Goal: Task Accomplishment & Management: Use online tool/utility

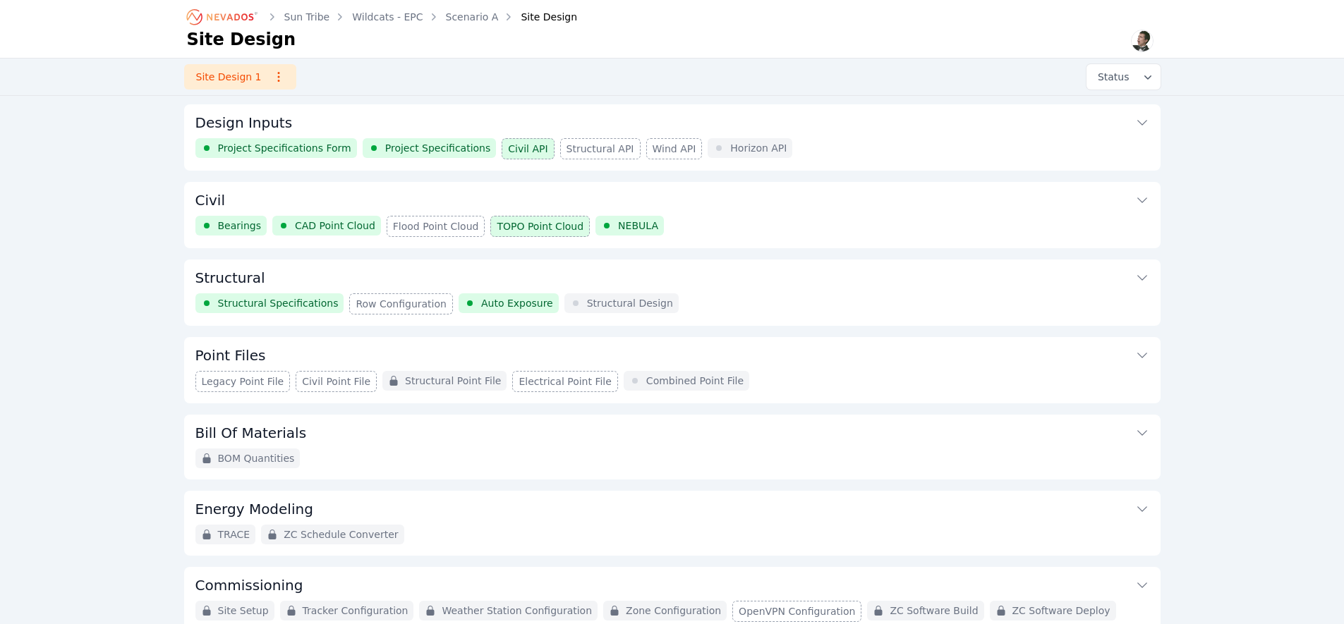
click at [765, 274] on button "Structural" at bounding box center [672, 277] width 954 height 34
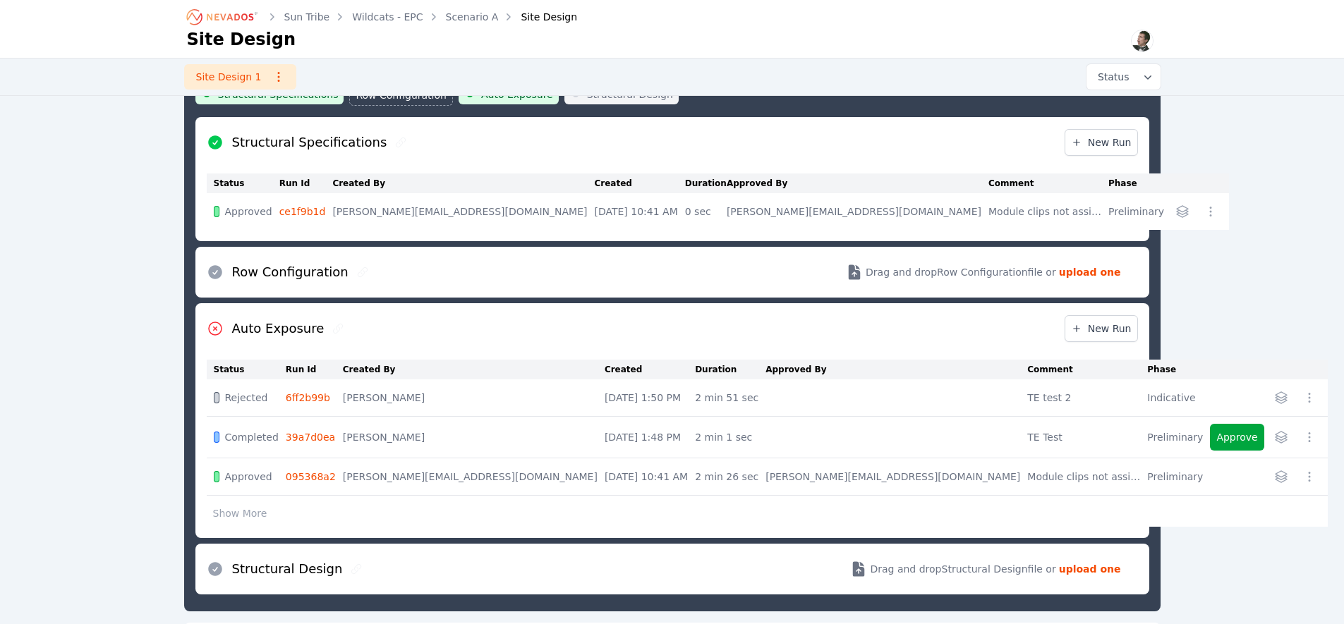
scroll to position [221, 0]
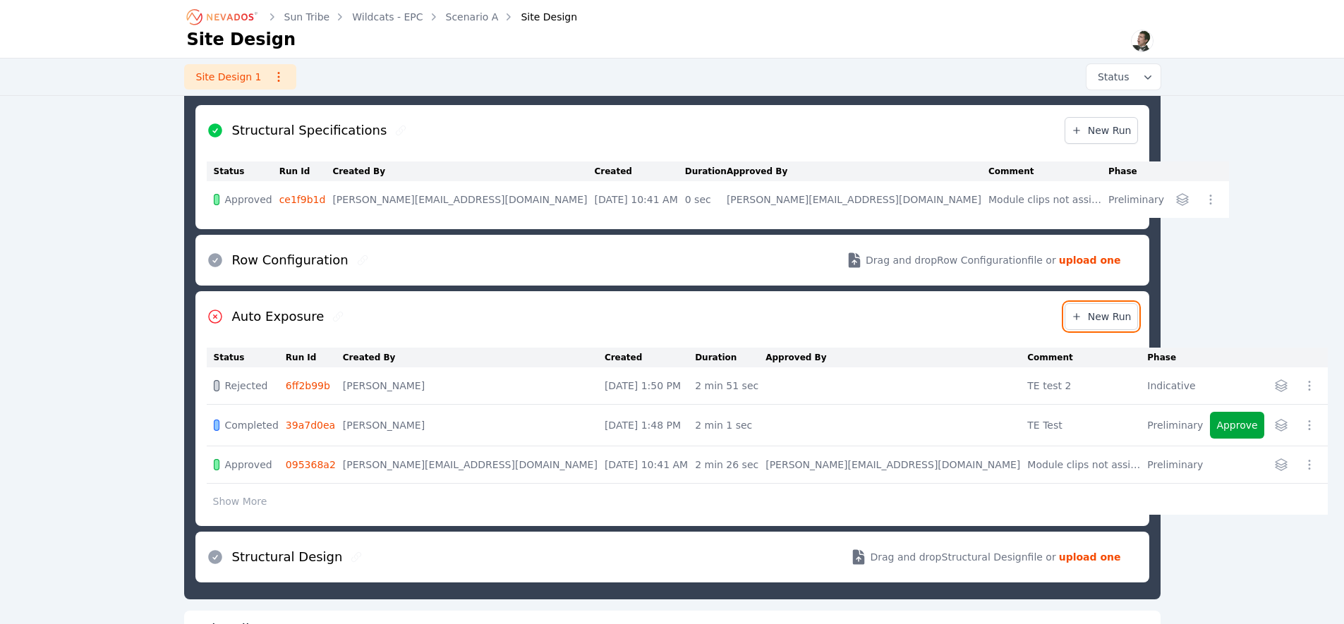
click at [1111, 321] on span "New Run" at bounding box center [1101, 317] width 61 height 14
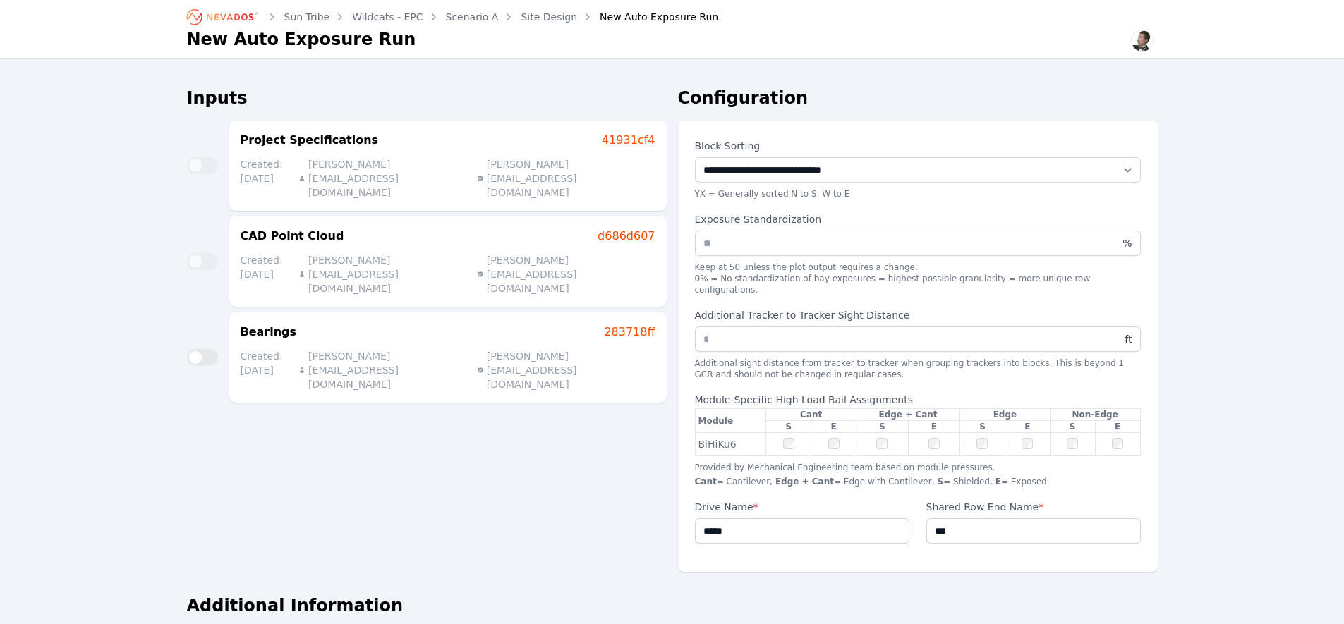
click at [623, 18] on div "New Auto Exposure Run" at bounding box center [649, 17] width 138 height 14
click at [547, 22] on link "Site Design" at bounding box center [549, 17] width 56 height 14
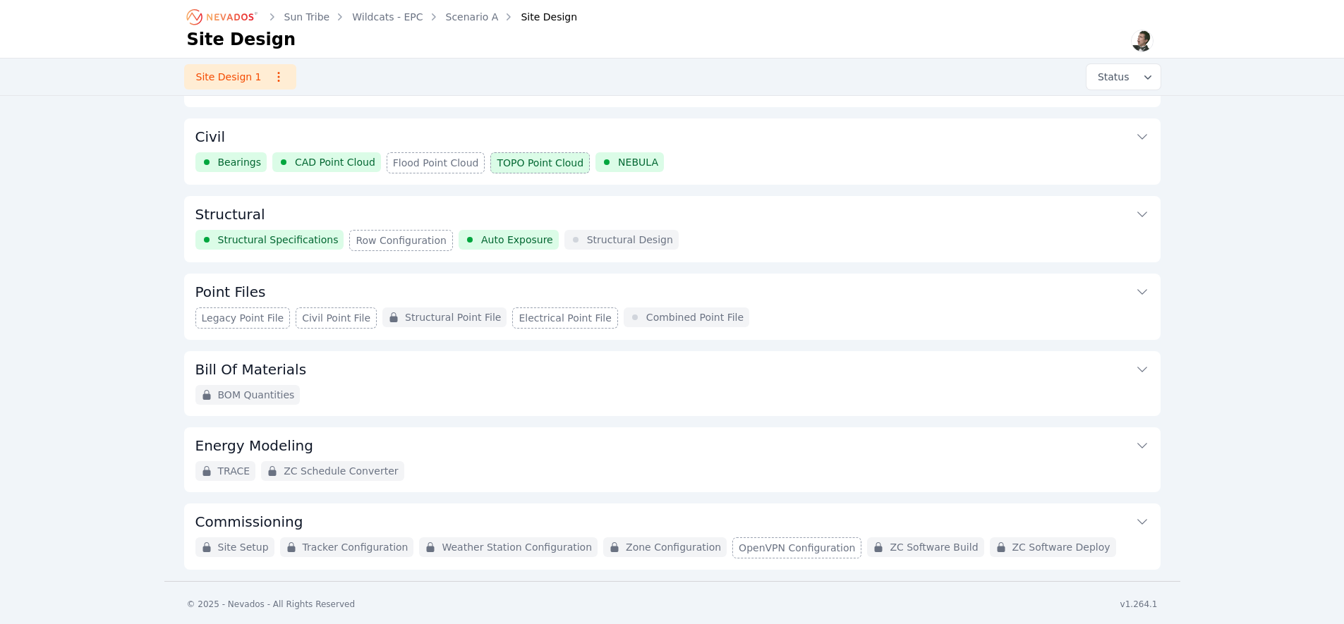
scroll to position [63, 0]
click at [573, 217] on button "Structural" at bounding box center [672, 213] width 954 height 34
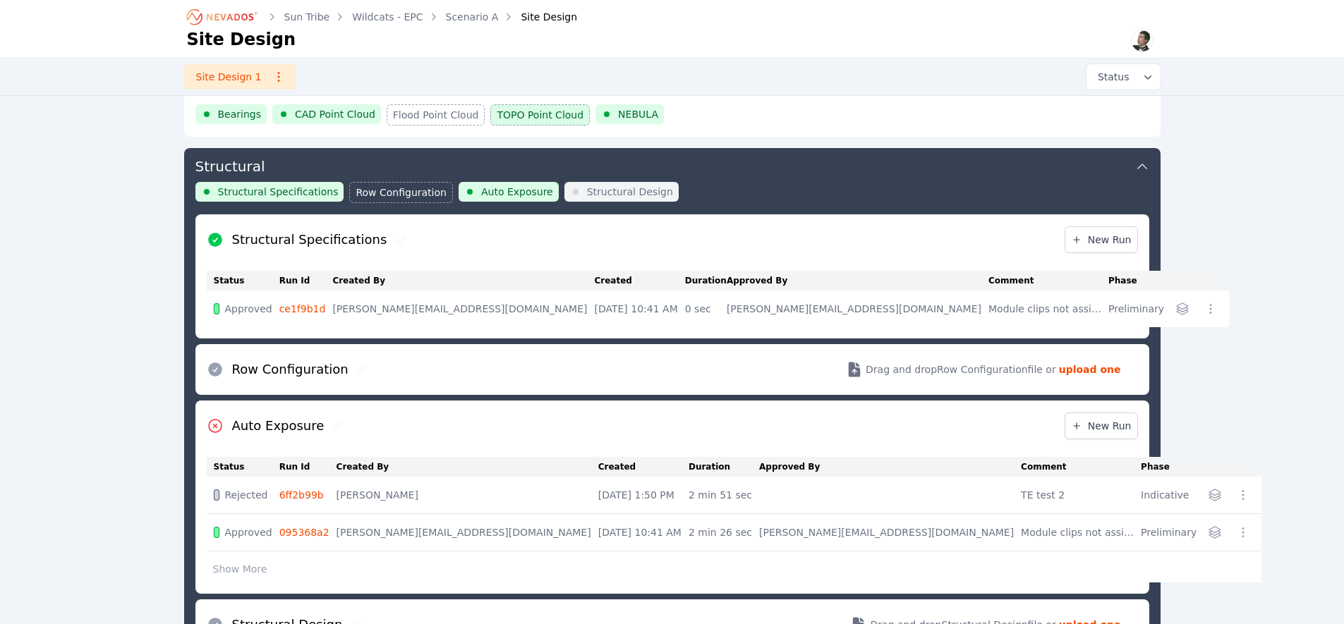
scroll to position [100, 0]
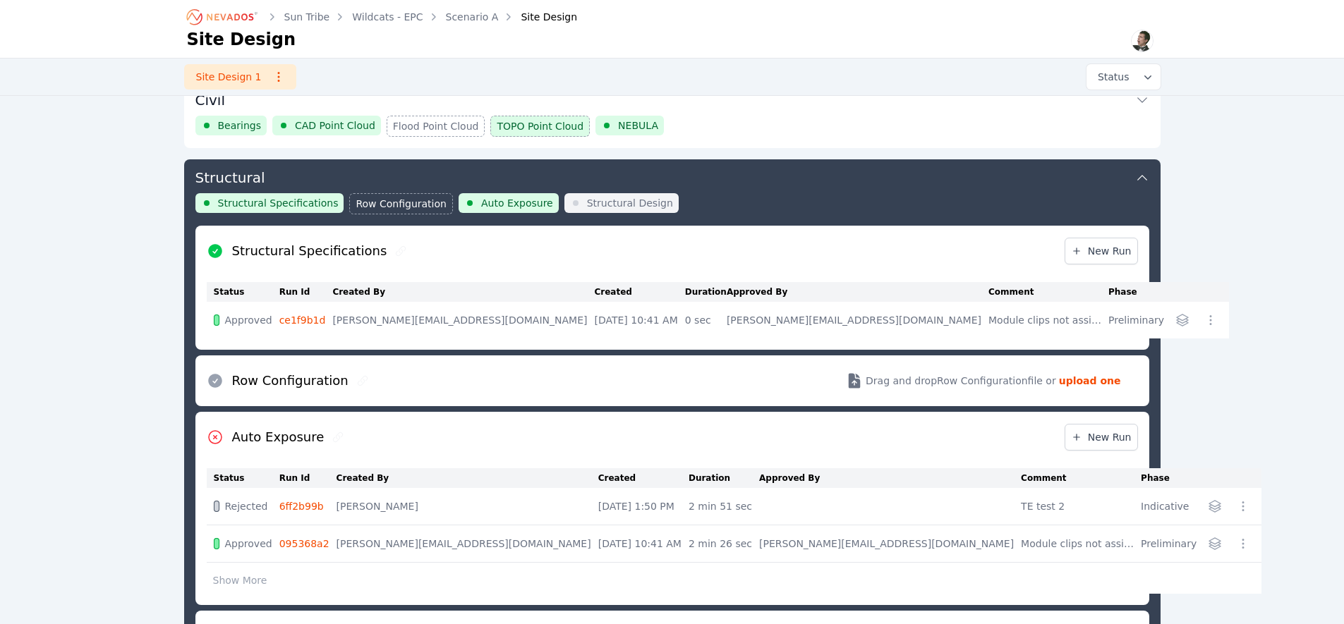
click at [242, 587] on button "Show More" at bounding box center [240, 580] width 67 height 27
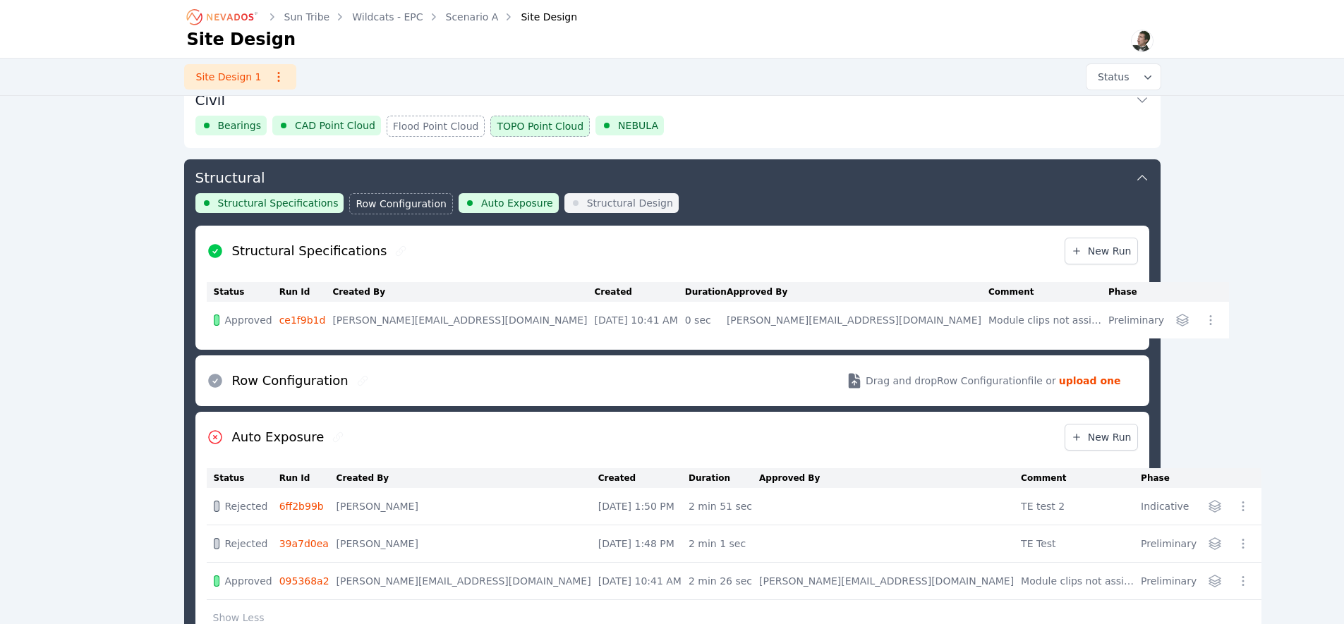
scroll to position [196, 0]
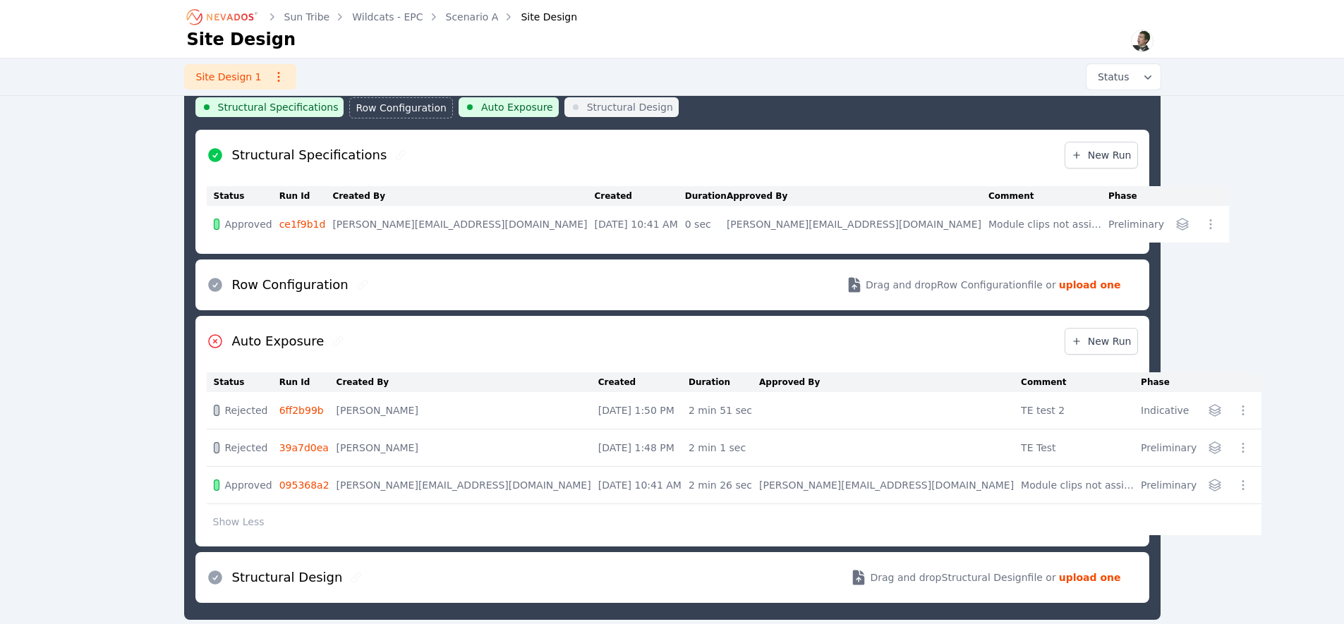
click at [313, 485] on link "095368a2" at bounding box center [304, 485] width 50 height 11
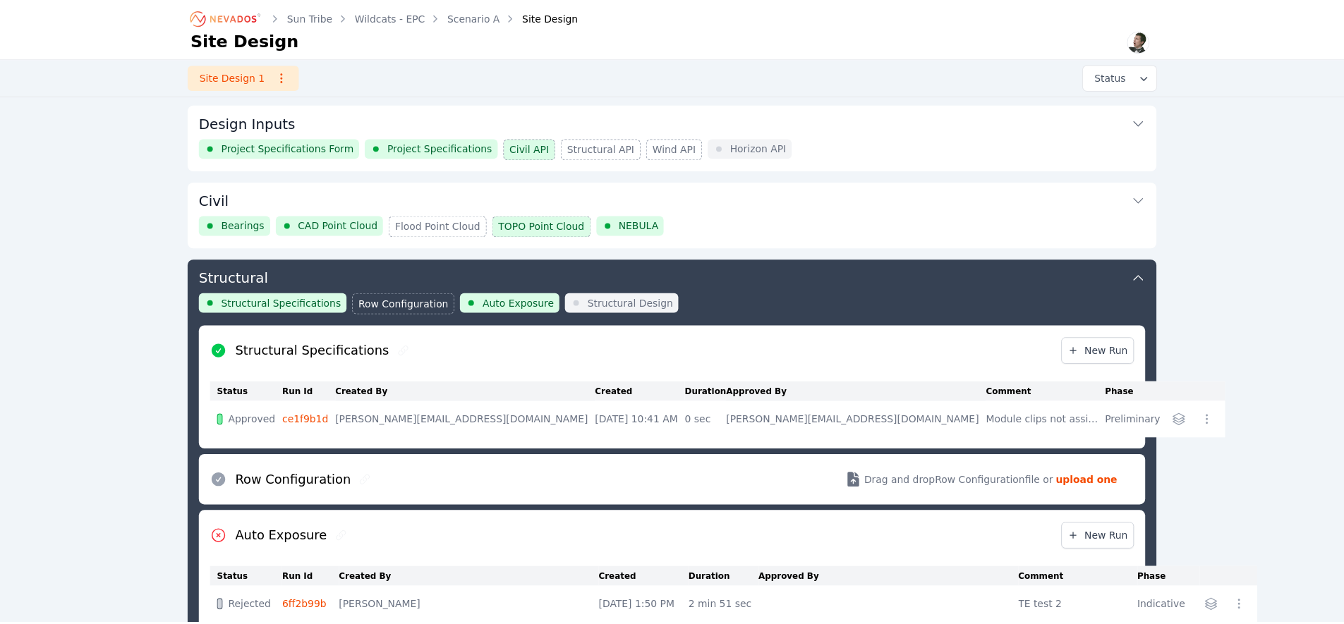
scroll to position [154, 0]
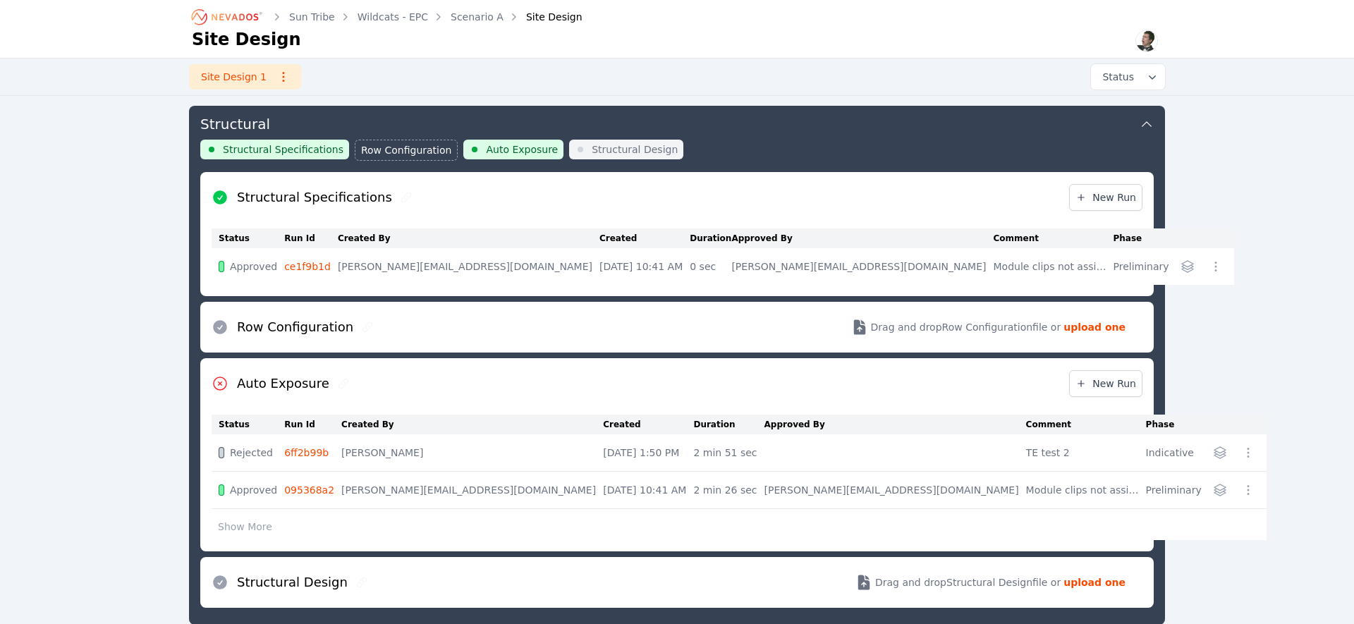
click at [1241, 488] on icon "button" at bounding box center [1248, 490] width 14 height 14
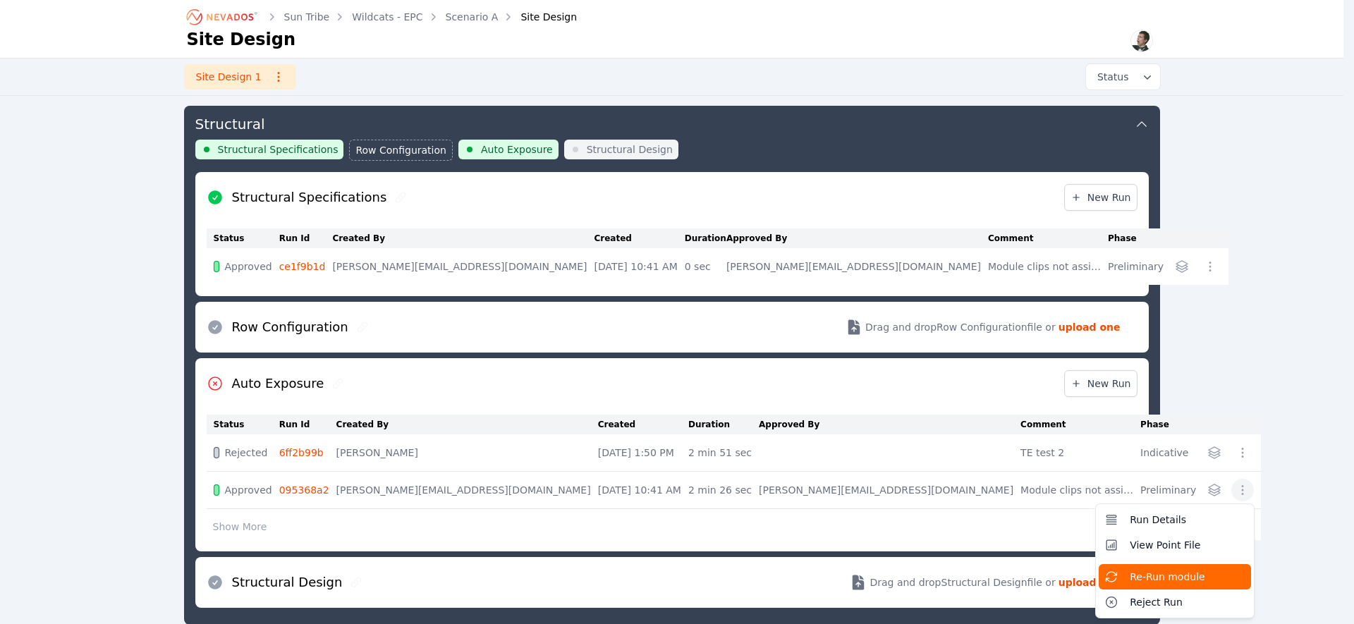
click at [1130, 576] on span "Re-Run module" at bounding box center [1167, 577] width 75 height 14
